Goal: Transaction & Acquisition: Subscribe to service/newsletter

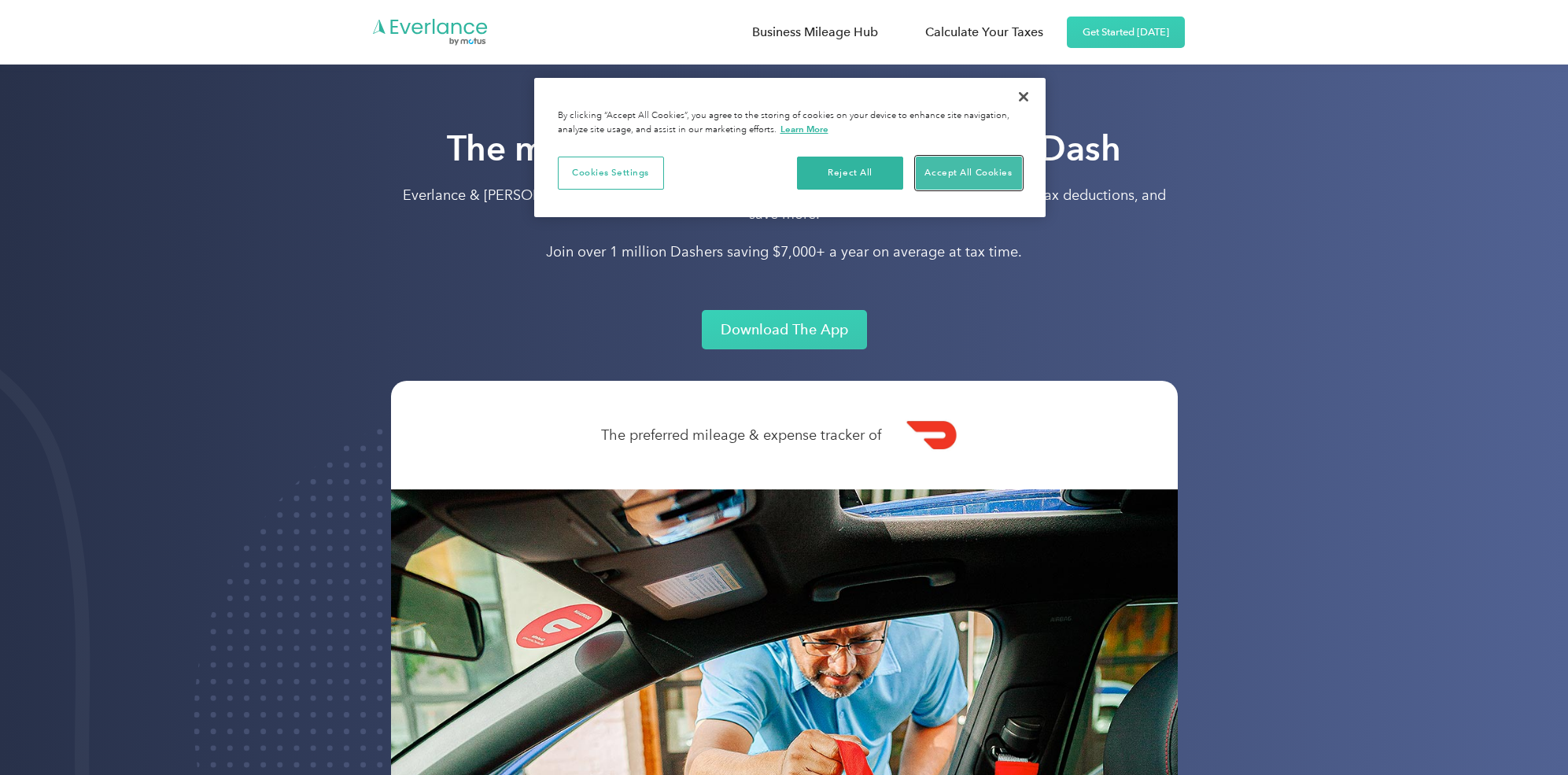
click at [956, 176] on button "Accept All Cookies" at bounding box center [969, 173] width 106 height 33
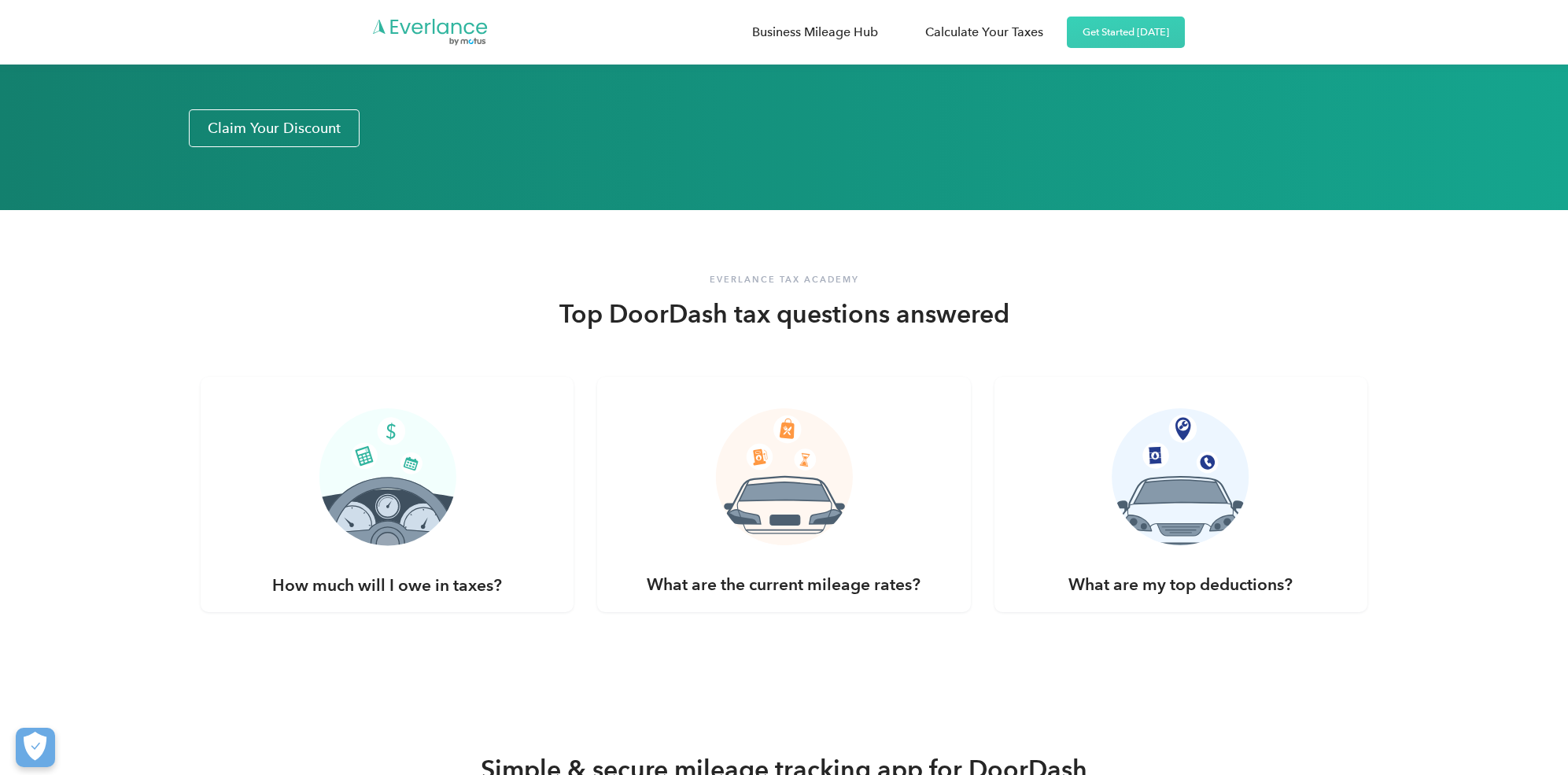
scroll to position [2954, 0]
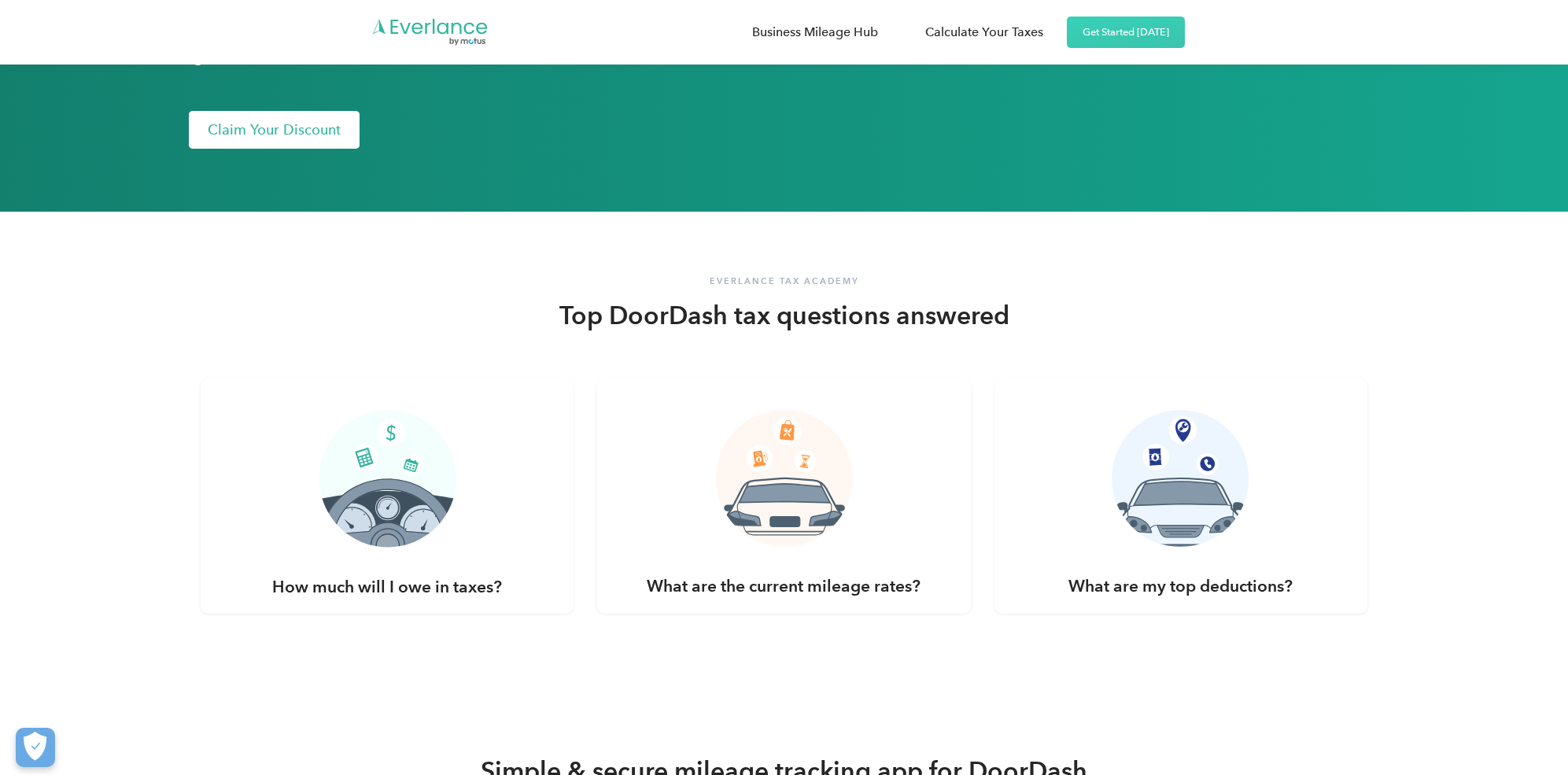
click at [213, 111] on link "Claim Your Discount" at bounding box center [274, 130] width 171 height 38
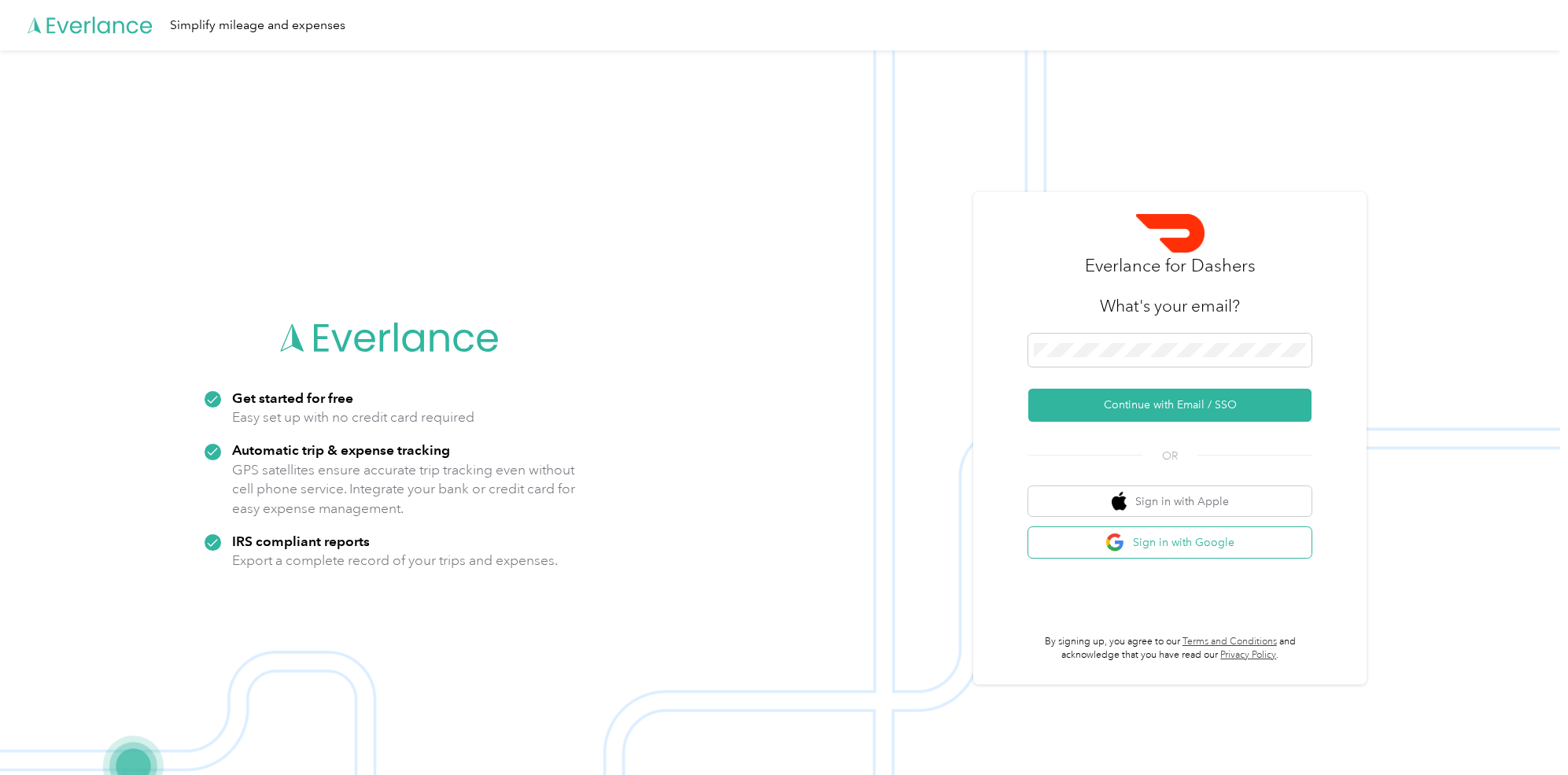
click at [1194, 552] on button "Sign in with Google" at bounding box center [1170, 542] width 283 height 30
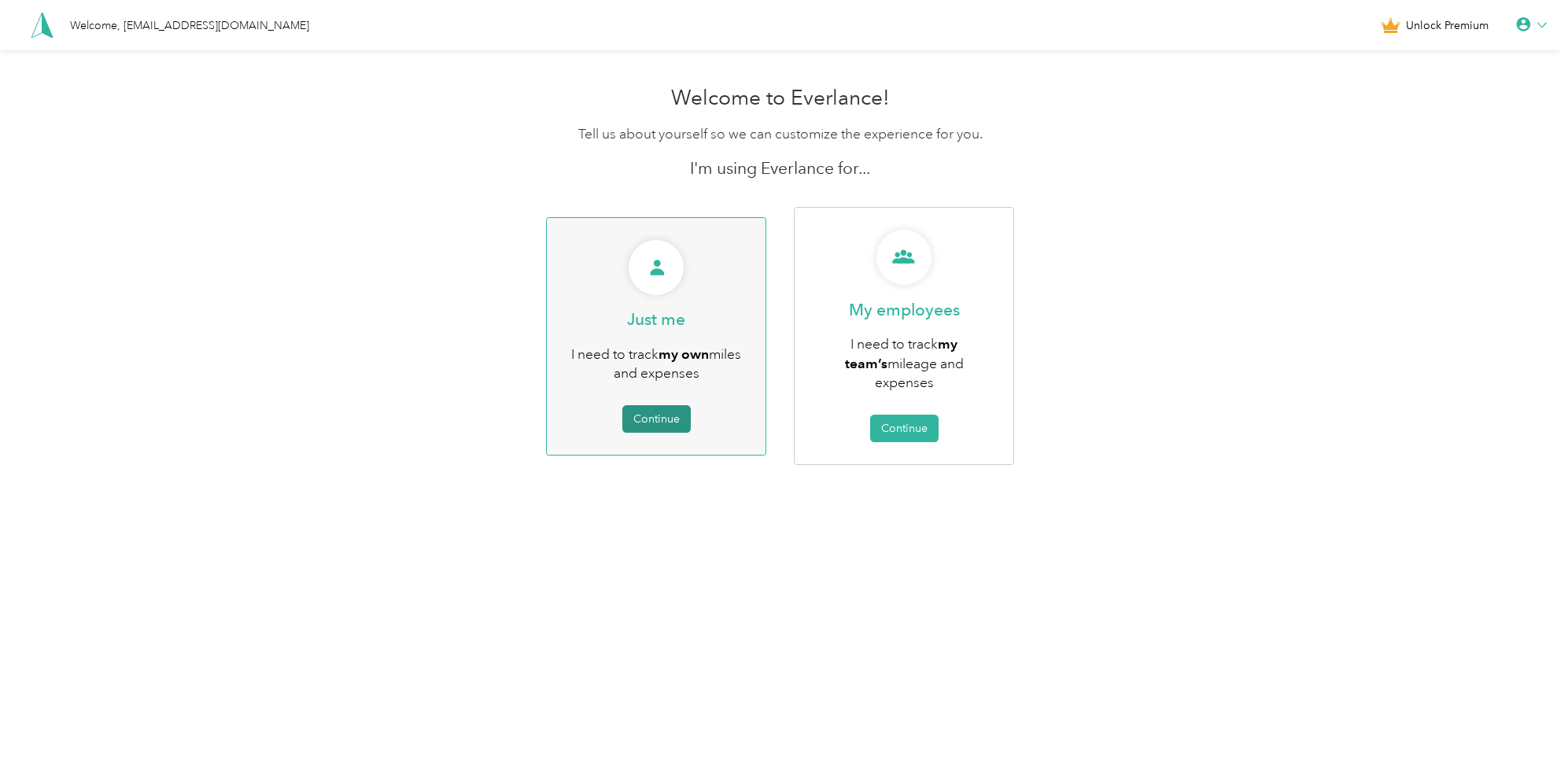
click at [666, 411] on button "Continue" at bounding box center [656, 419] width 69 height 28
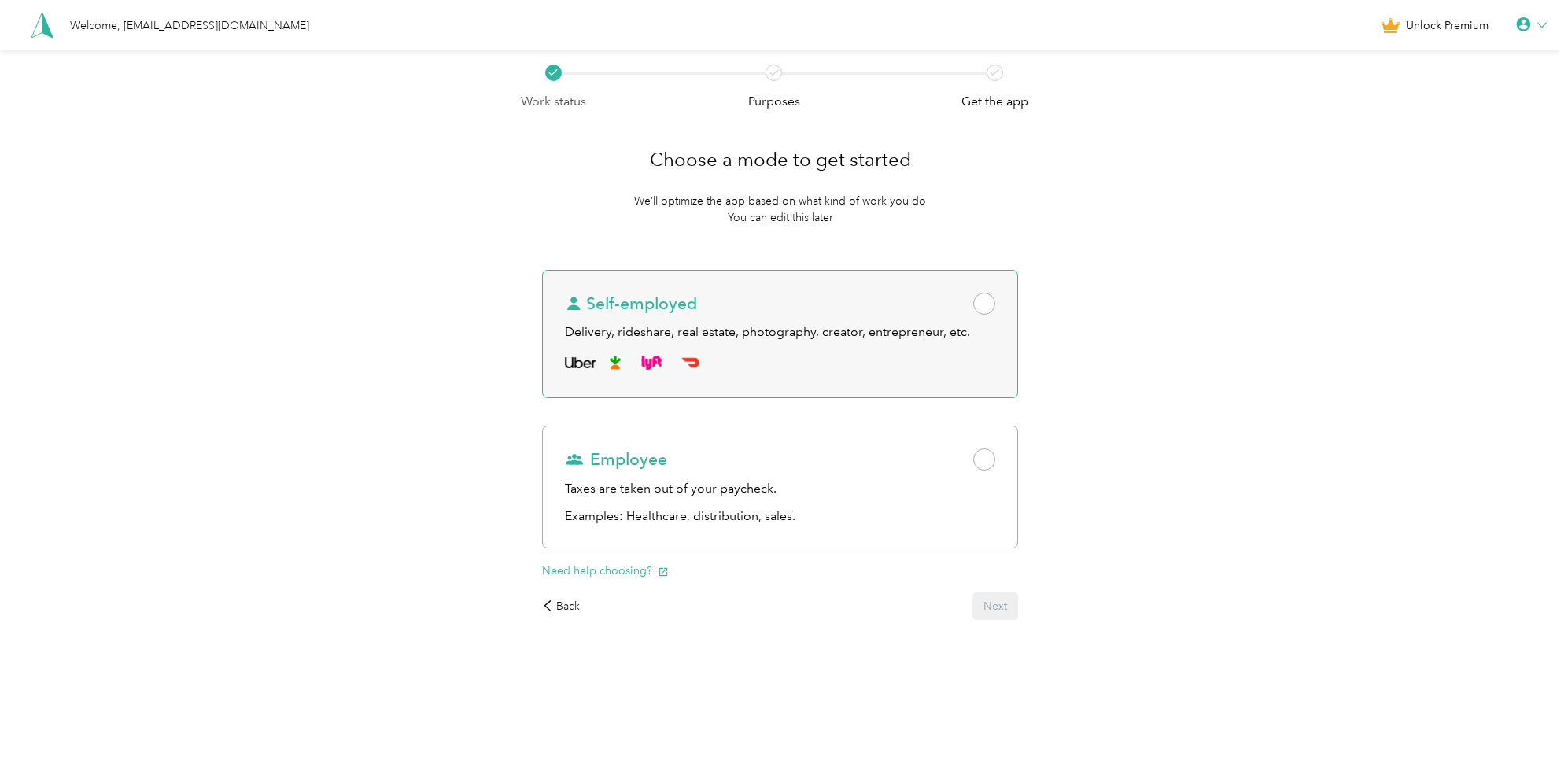
click at [990, 318] on div "Self-employed Delivery, rideshare, real estate, photography, creator, entrepren…" at bounding box center [780, 334] width 476 height 129
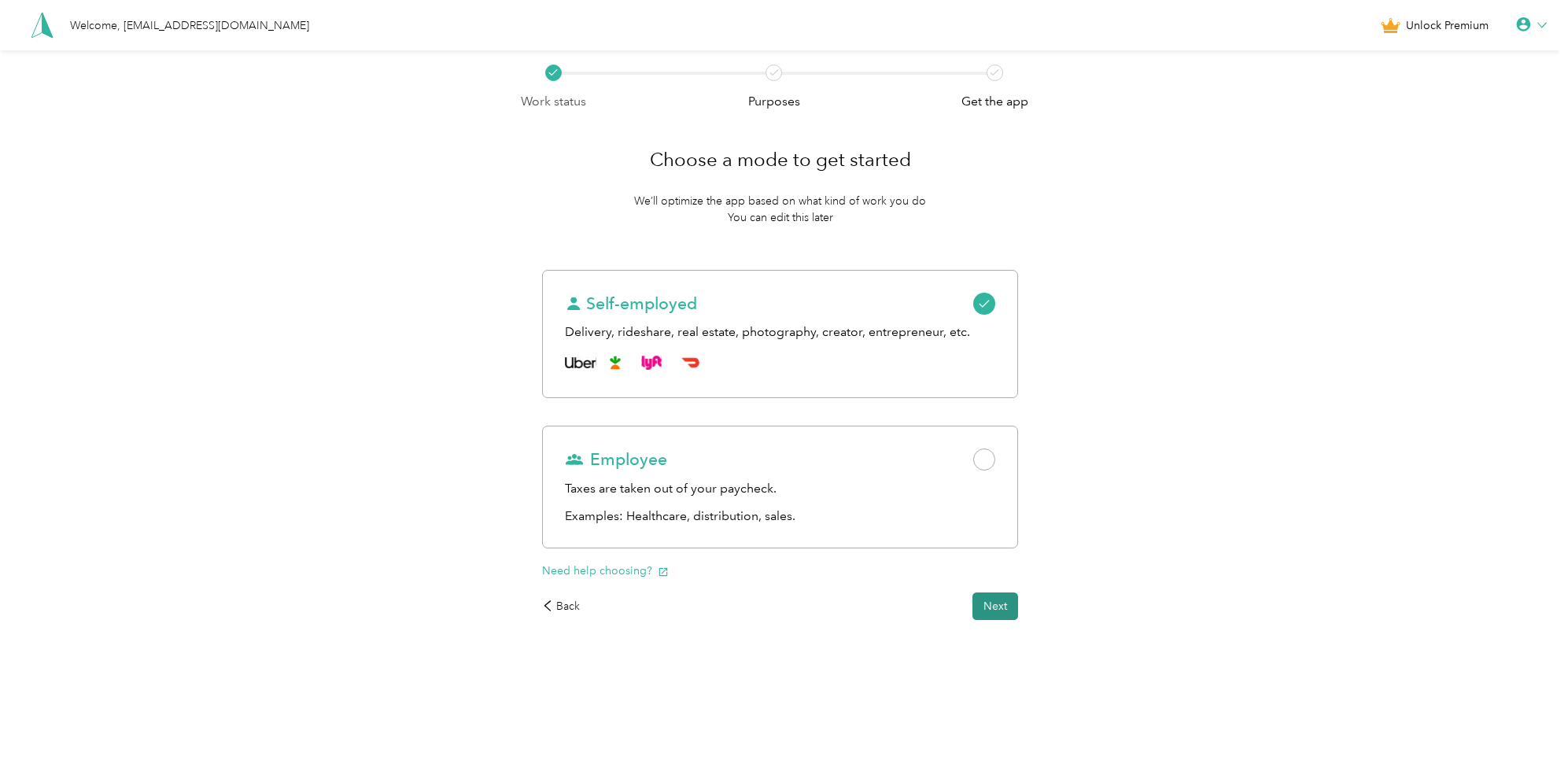
click at [1009, 608] on button "Next" at bounding box center [995, 607] width 46 height 28
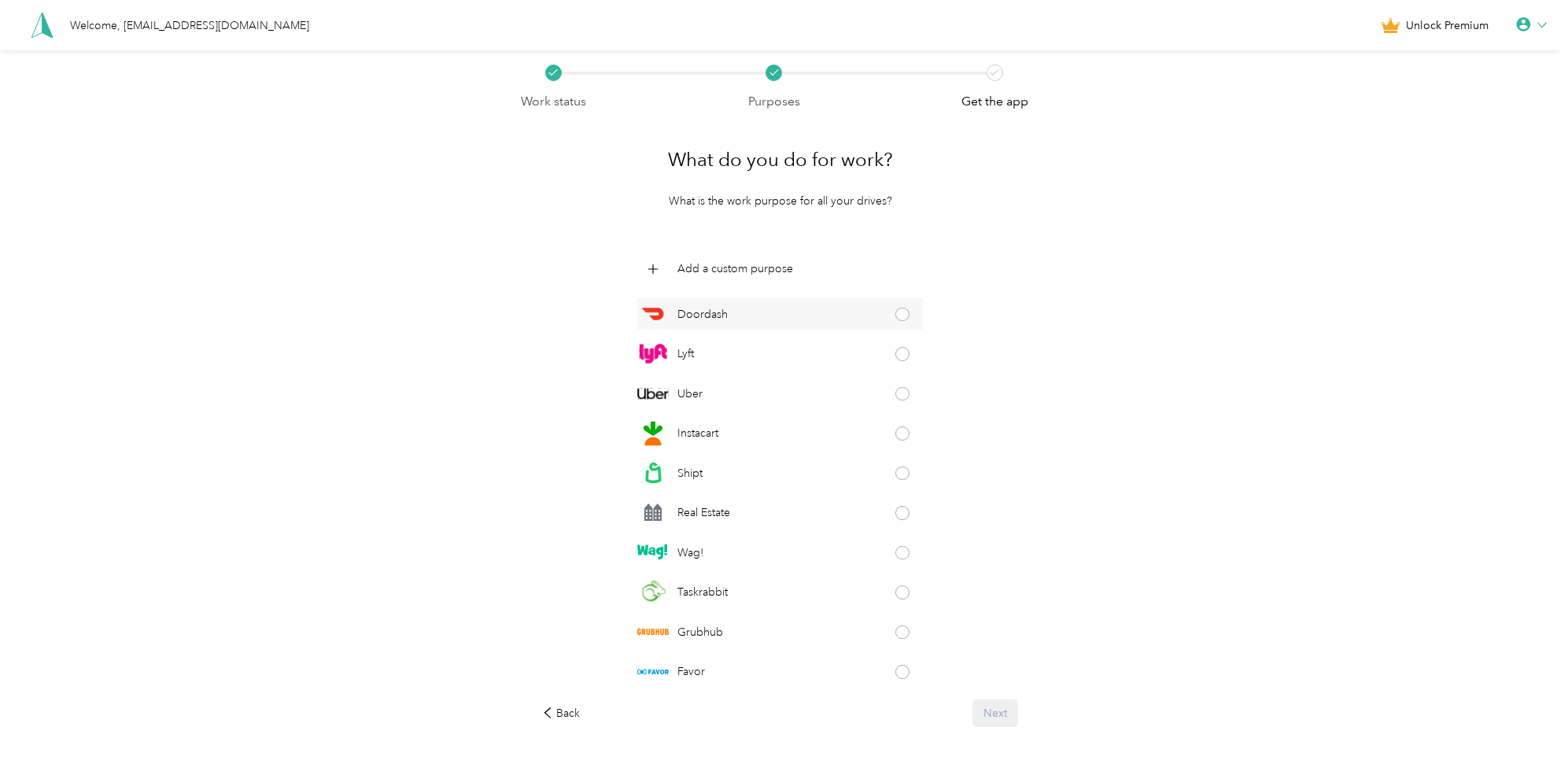
click at [902, 316] on span at bounding box center [902, 315] width 14 height 14
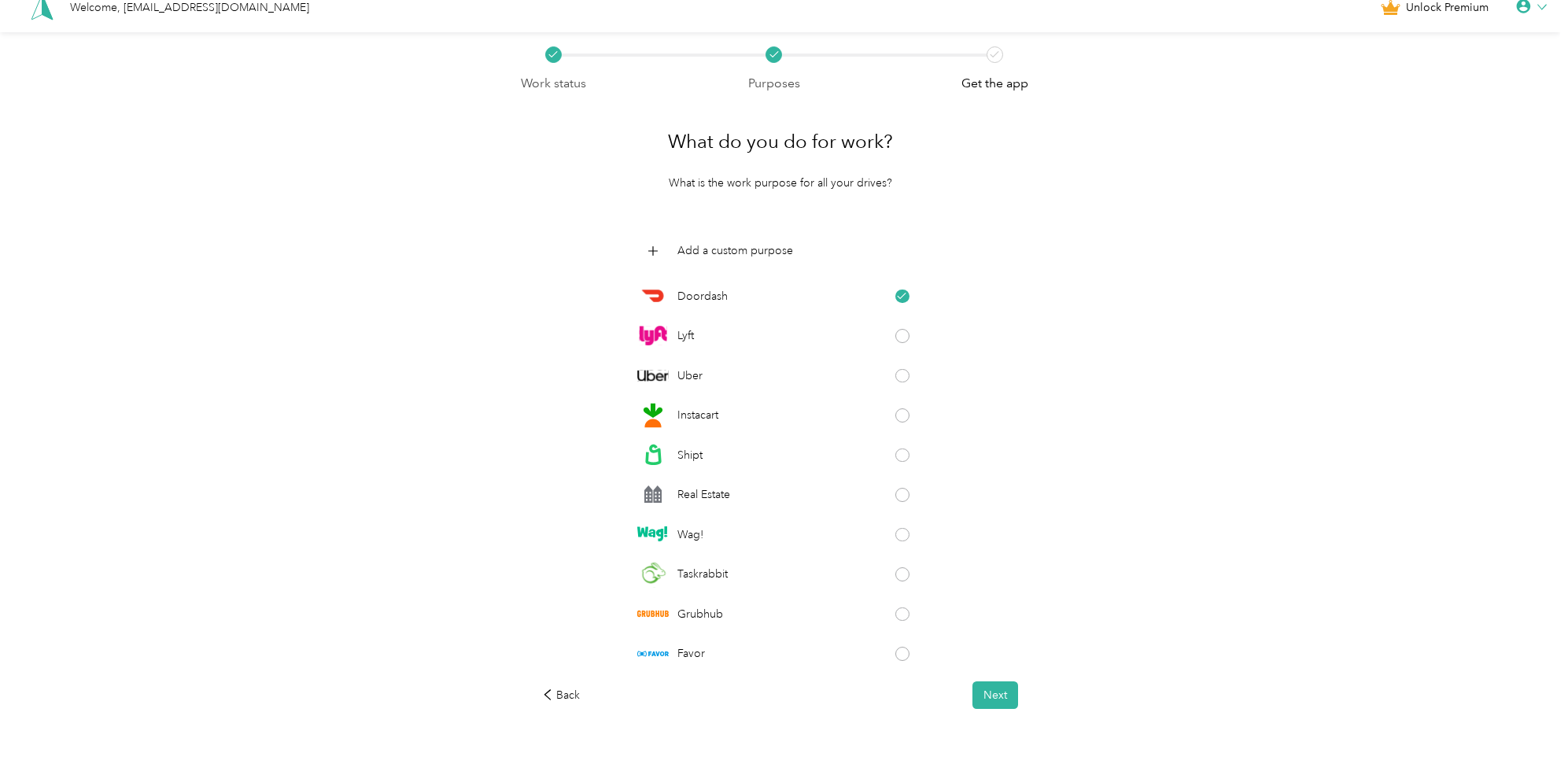
scroll to position [51, 0]
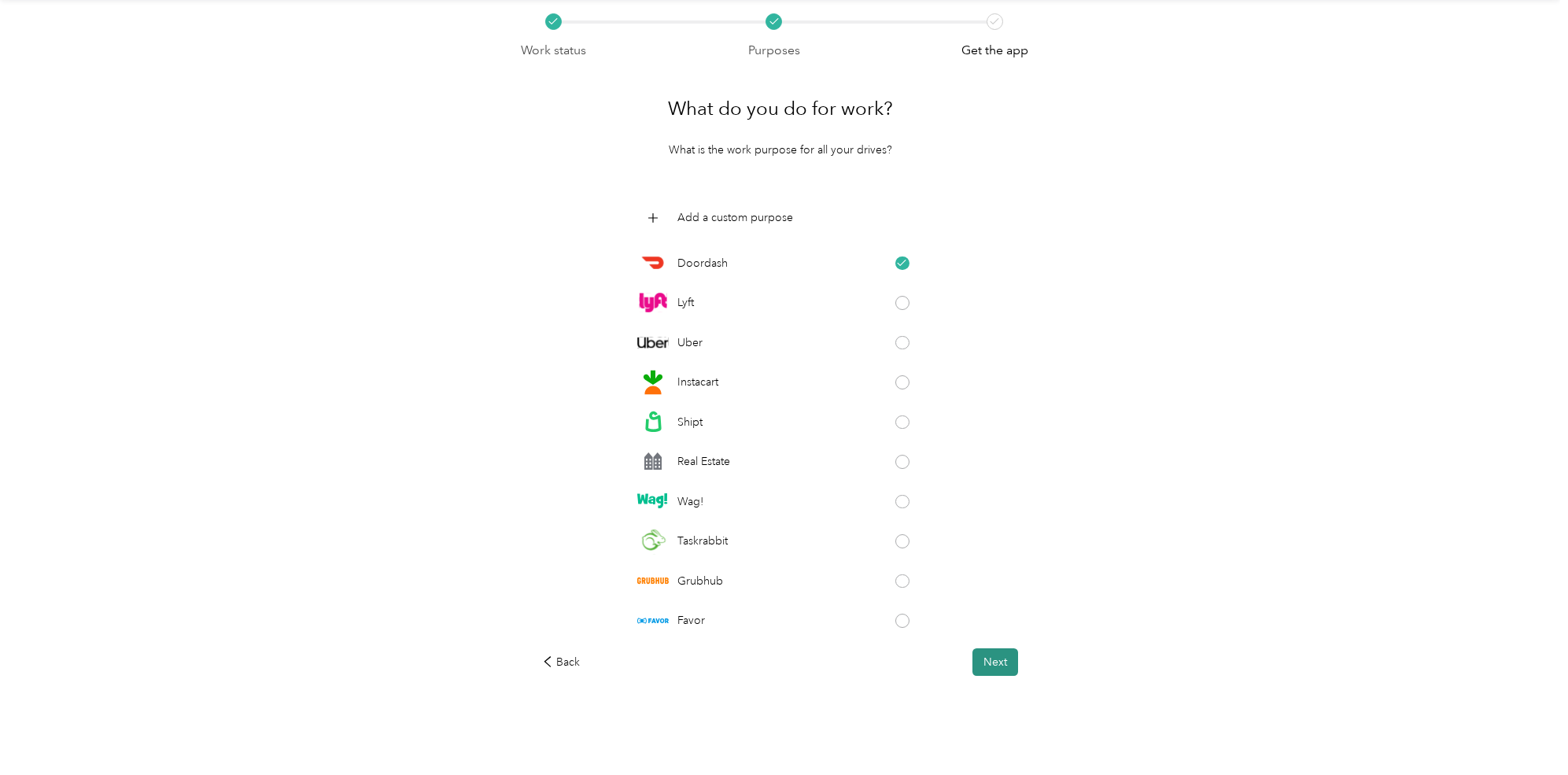
click at [998, 664] on button "Next" at bounding box center [995, 662] width 46 height 28
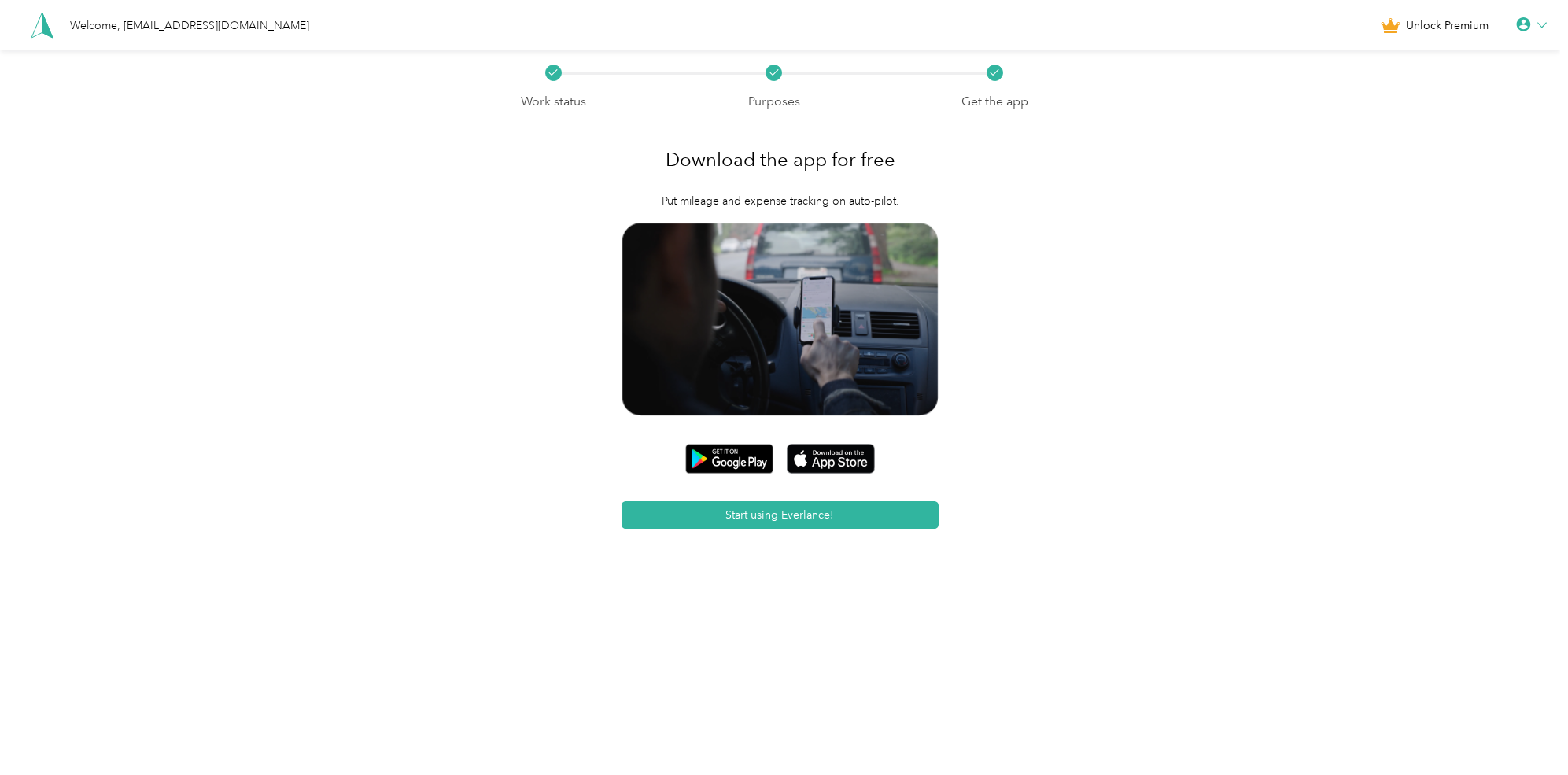
click at [1546, 25] on icon at bounding box center [1542, 24] width 9 height 4
click at [1473, 25] on div "Personal Settings Help Logout" at bounding box center [1457, 69] width 132 height 138
click at [1473, 25] on span "Unlock Premium" at bounding box center [1447, 25] width 82 height 16
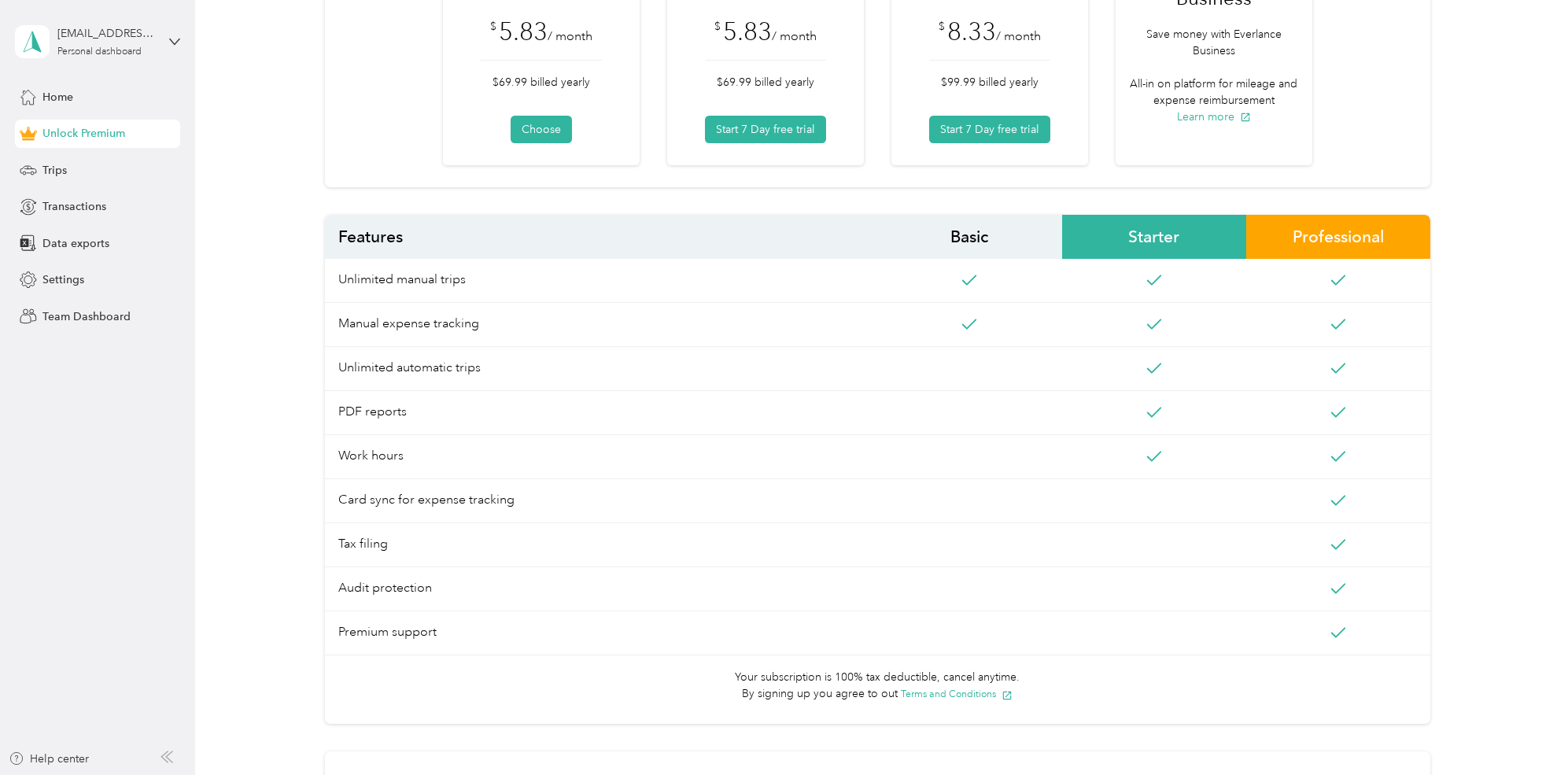
scroll to position [245, 0]
